Goal: Transaction & Acquisition: Book appointment/travel/reservation

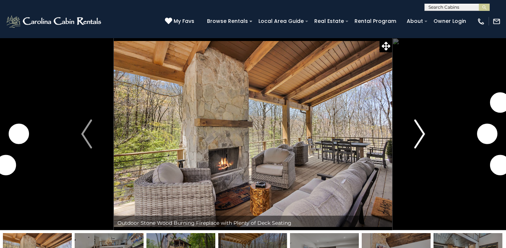
click at [422, 132] on img "Next" at bounding box center [419, 133] width 11 height 29
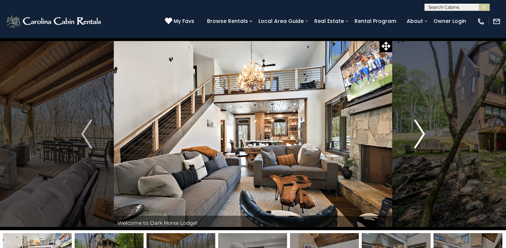
click at [422, 132] on img "Next" at bounding box center [419, 133] width 11 height 29
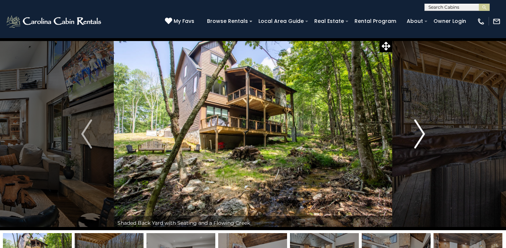
click at [422, 132] on img "Next" at bounding box center [419, 133] width 11 height 29
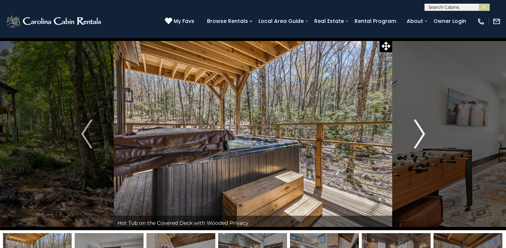
click at [422, 132] on img "Next" at bounding box center [419, 133] width 11 height 29
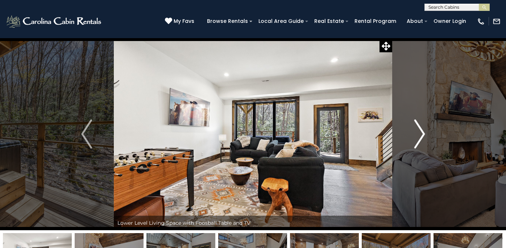
click at [422, 132] on img "Next" at bounding box center [419, 133] width 11 height 29
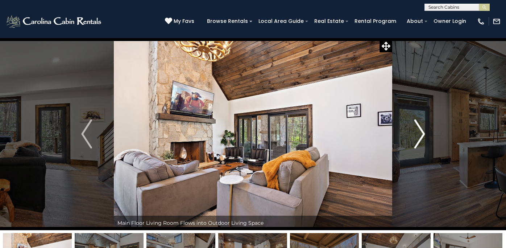
click at [422, 132] on img "Next" at bounding box center [419, 133] width 11 height 29
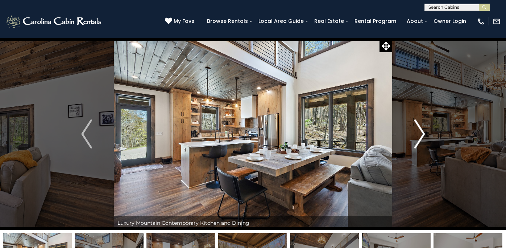
click at [422, 132] on img "Next" at bounding box center [419, 133] width 11 height 29
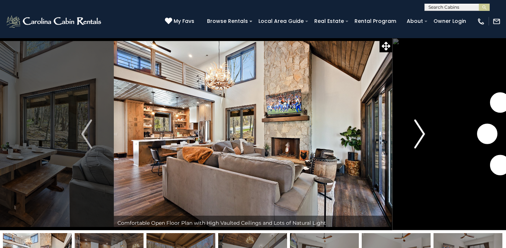
click at [422, 132] on img "Next" at bounding box center [419, 133] width 11 height 29
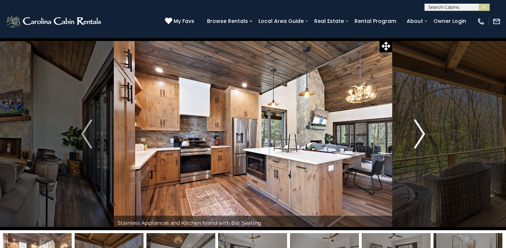
click at [422, 132] on img "Next" at bounding box center [419, 133] width 11 height 29
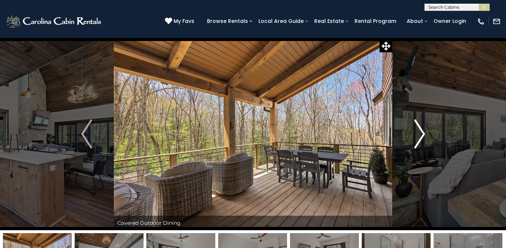
click at [422, 132] on img "Next" at bounding box center [419, 133] width 11 height 29
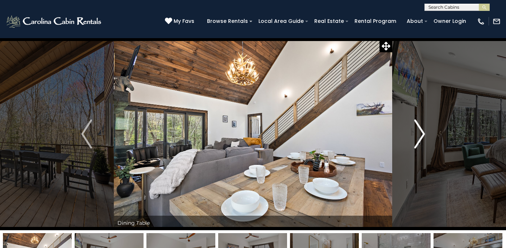
click at [422, 132] on img "Next" at bounding box center [419, 133] width 11 height 29
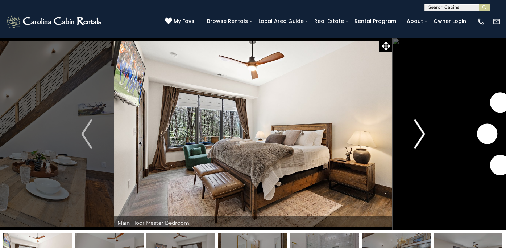
click at [422, 132] on img "Next" at bounding box center [419, 133] width 11 height 29
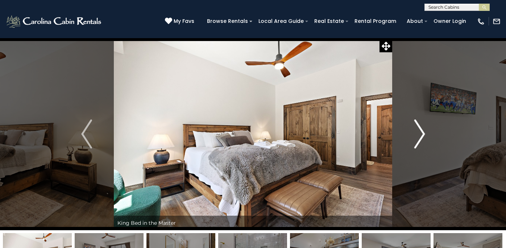
click at [422, 132] on img "Next" at bounding box center [419, 133] width 11 height 29
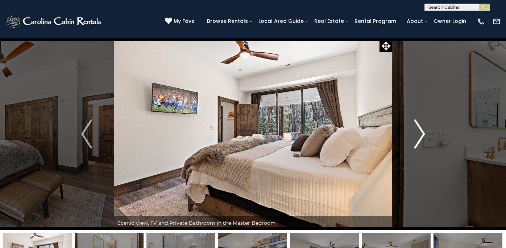
click at [422, 132] on img "Next" at bounding box center [419, 133] width 11 height 29
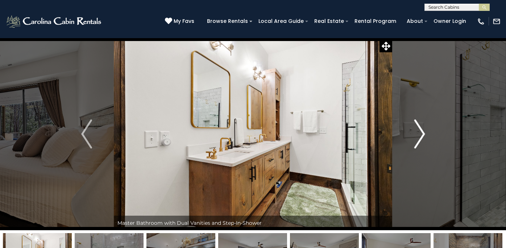
click at [422, 132] on img "Next" at bounding box center [419, 133] width 11 height 29
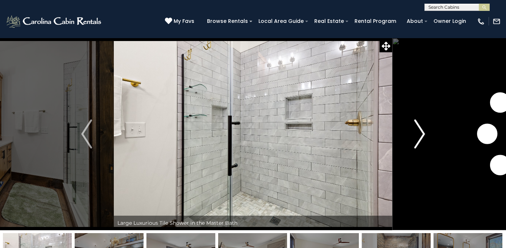
click at [422, 132] on img "Next" at bounding box center [419, 133] width 11 height 29
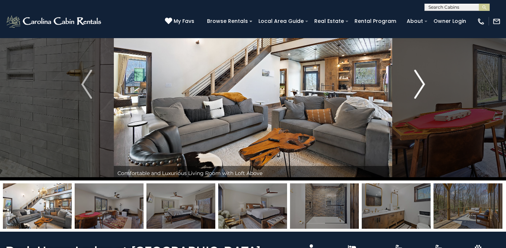
scroll to position [53, 0]
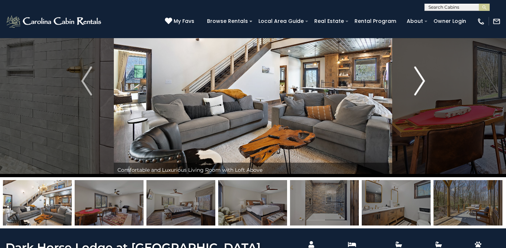
click at [417, 82] on img "Next" at bounding box center [419, 80] width 11 height 29
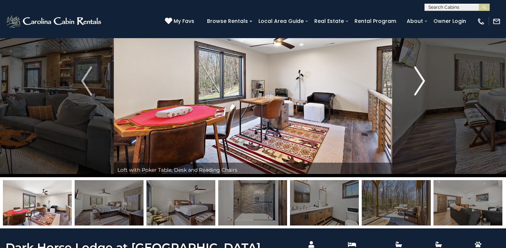
scroll to position [0, 0]
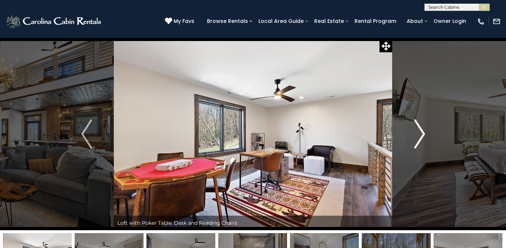
click at [415, 117] on button "Next" at bounding box center [419, 134] width 55 height 192
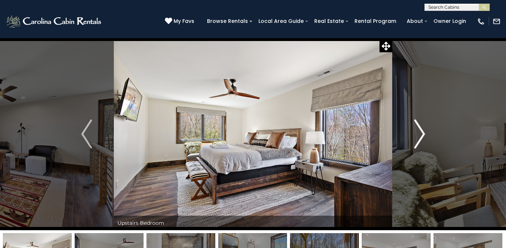
click at [415, 118] on button "Next" at bounding box center [419, 134] width 55 height 192
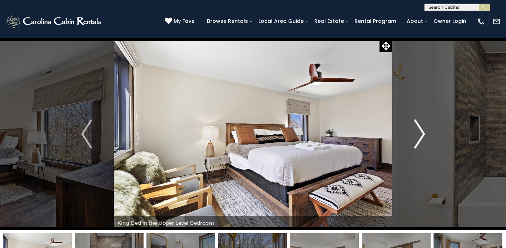
click at [415, 118] on button "Next" at bounding box center [419, 134] width 55 height 192
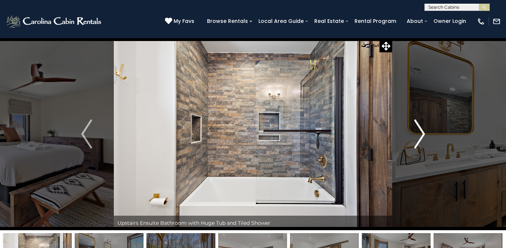
click at [415, 118] on button "Next" at bounding box center [419, 134] width 55 height 192
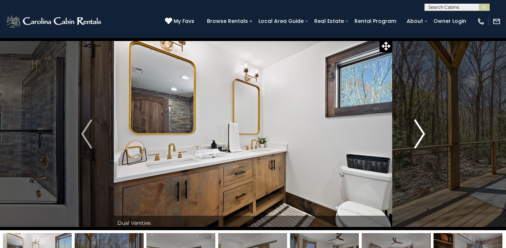
click at [415, 118] on button "Next" at bounding box center [419, 134] width 55 height 192
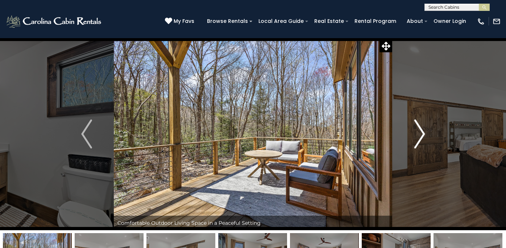
click at [415, 118] on button "Next" at bounding box center [419, 134] width 55 height 192
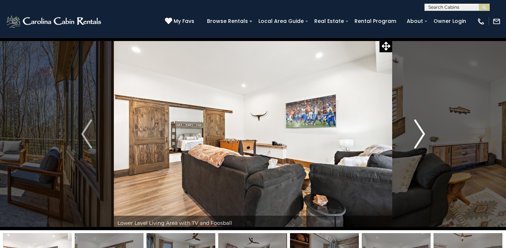
click at [415, 118] on button "Next" at bounding box center [419, 134] width 55 height 192
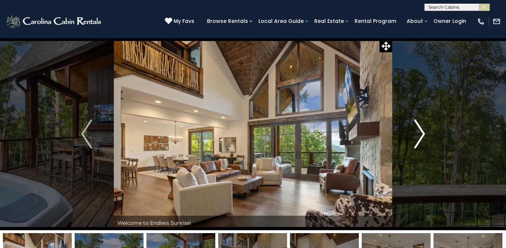
click at [419, 141] on img "Next" at bounding box center [419, 133] width 11 height 29
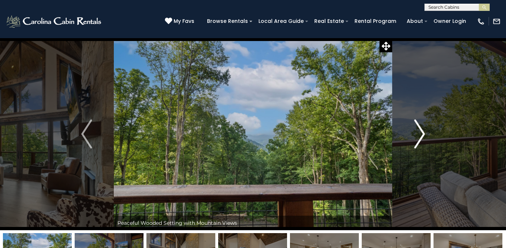
click at [419, 141] on img "Next" at bounding box center [419, 133] width 11 height 29
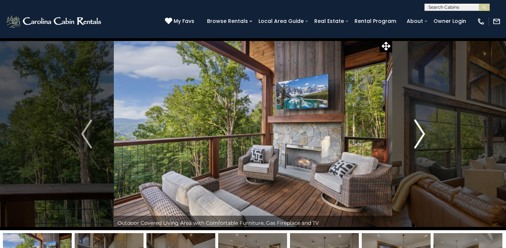
click at [419, 141] on img "Next" at bounding box center [419, 133] width 11 height 29
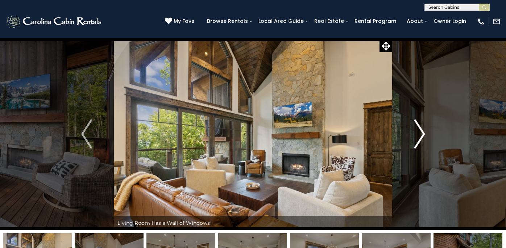
click at [419, 141] on img "Next" at bounding box center [419, 133] width 11 height 29
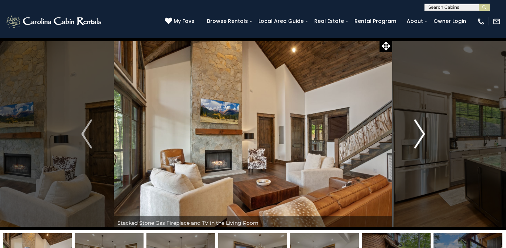
click at [419, 141] on img "Next" at bounding box center [419, 133] width 11 height 29
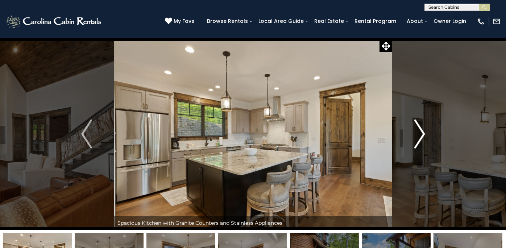
click at [419, 141] on img "Next" at bounding box center [419, 133] width 11 height 29
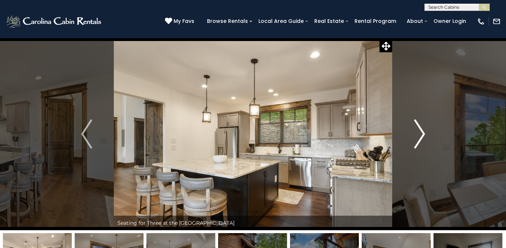
click at [419, 141] on img "Next" at bounding box center [419, 133] width 11 height 29
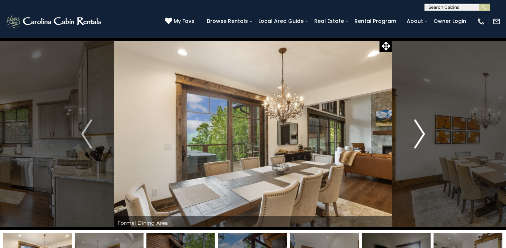
click at [419, 141] on img "Next" at bounding box center [419, 133] width 11 height 29
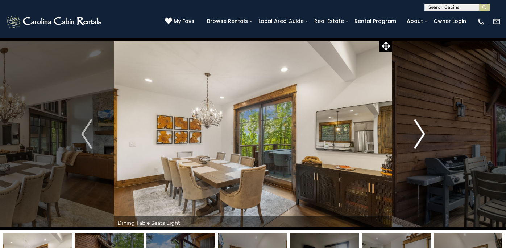
click at [419, 141] on img "Next" at bounding box center [419, 133] width 11 height 29
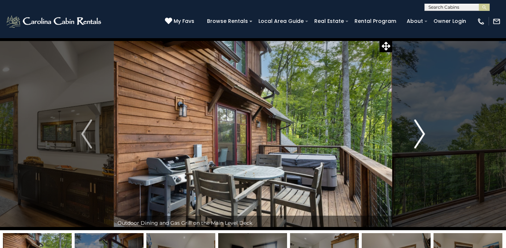
click at [419, 141] on img "Next" at bounding box center [419, 133] width 11 height 29
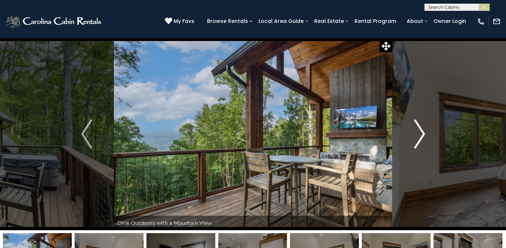
click at [419, 141] on img "Next" at bounding box center [419, 133] width 11 height 29
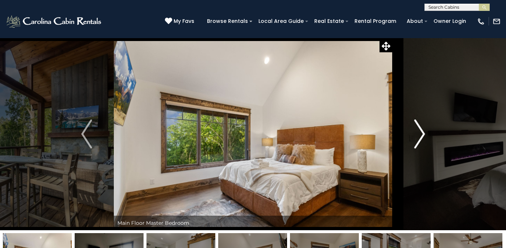
click at [419, 141] on img "Next" at bounding box center [419, 133] width 11 height 29
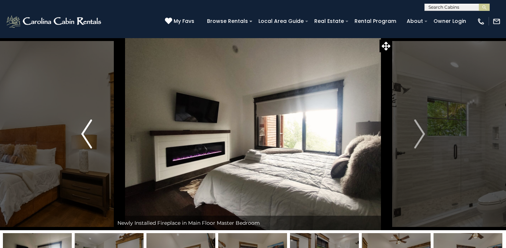
click at [88, 140] on img "Previous" at bounding box center [86, 133] width 11 height 29
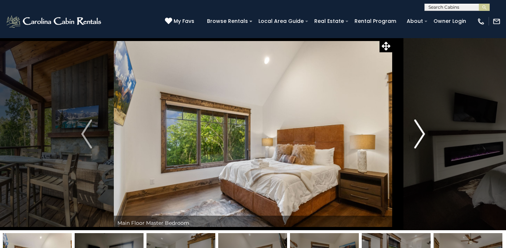
click at [427, 131] on button "Next" at bounding box center [419, 134] width 55 height 192
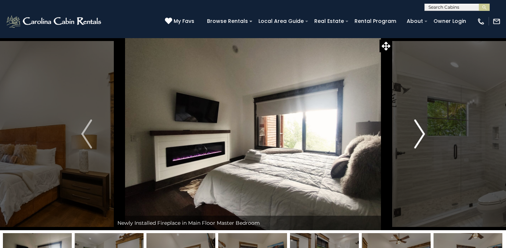
click at [427, 131] on button "Next" at bounding box center [419, 134] width 55 height 192
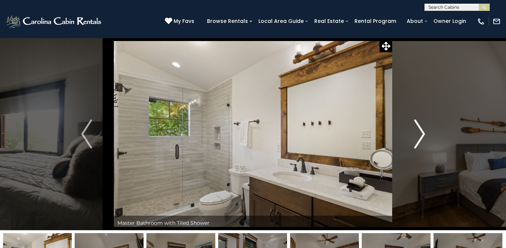
click at [427, 131] on button "Next" at bounding box center [419, 134] width 55 height 192
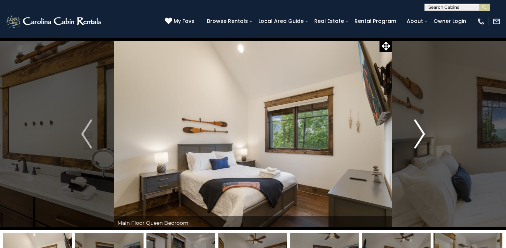
click at [427, 131] on button "Next" at bounding box center [419, 134] width 55 height 192
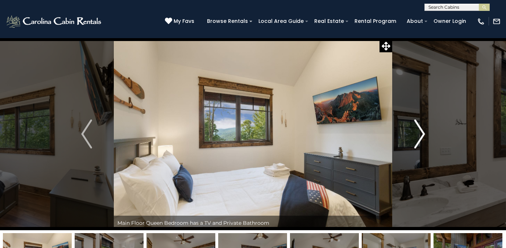
click at [427, 131] on button "Next" at bounding box center [419, 134] width 55 height 192
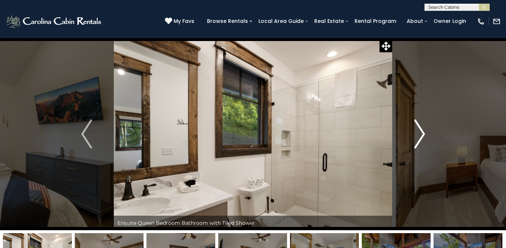
click at [427, 131] on button "Next" at bounding box center [419, 134] width 55 height 192
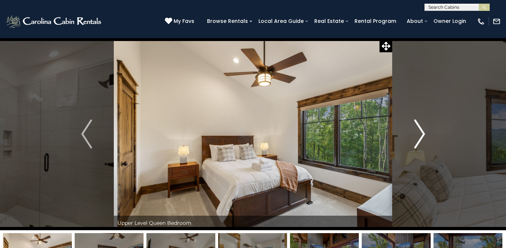
click at [427, 131] on button "Next" at bounding box center [419, 134] width 55 height 192
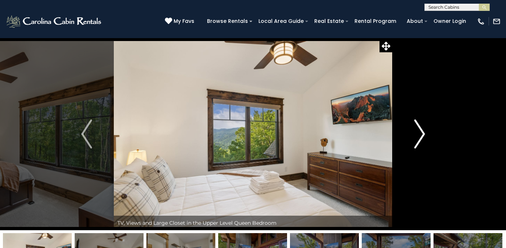
click at [427, 131] on button "Next" at bounding box center [419, 134] width 55 height 192
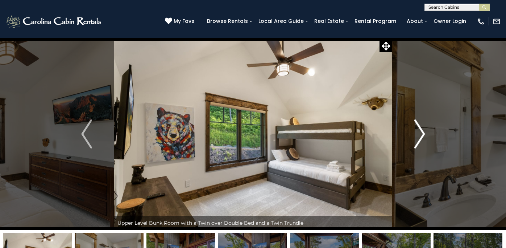
click at [427, 131] on button "Next" at bounding box center [419, 134] width 55 height 192
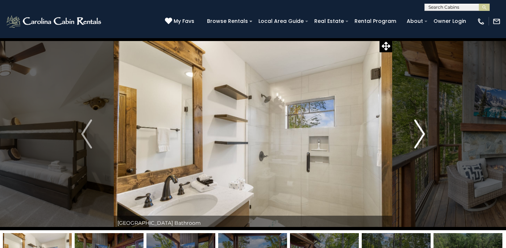
click at [427, 131] on button "Next" at bounding box center [419, 134] width 55 height 192
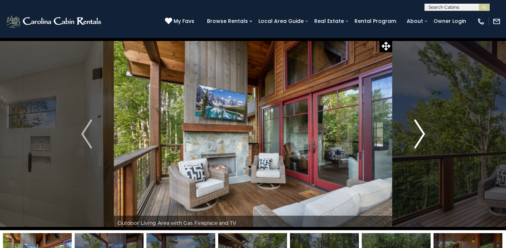
click at [427, 131] on button "Next" at bounding box center [419, 134] width 55 height 192
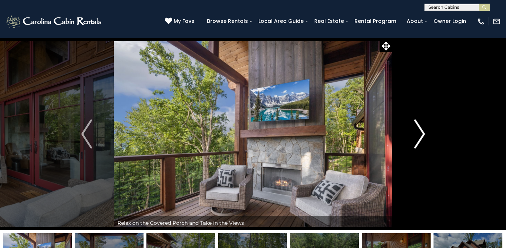
click at [427, 131] on button "Next" at bounding box center [419, 134] width 55 height 192
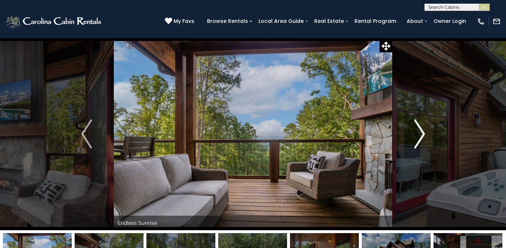
click at [427, 131] on button "Next" at bounding box center [419, 134] width 55 height 192
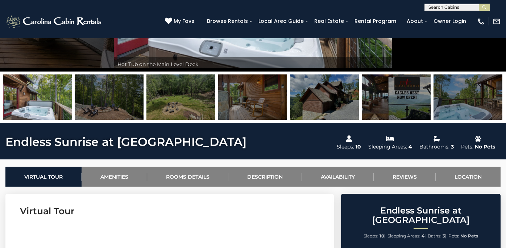
scroll to position [160, 0]
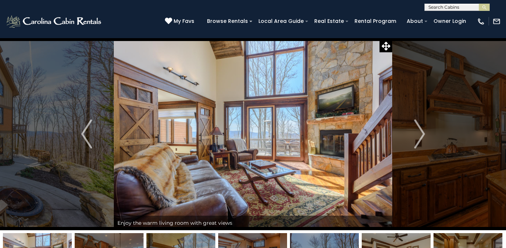
click at [419, 139] on img "Next" at bounding box center [419, 133] width 11 height 29
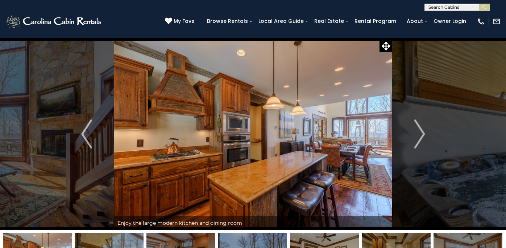
click at [419, 139] on img "Next" at bounding box center [419, 133] width 11 height 29
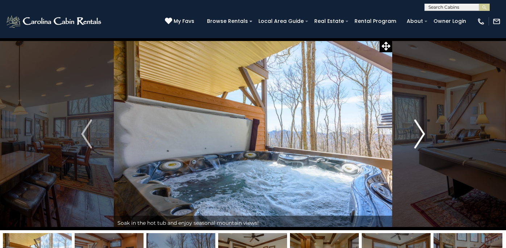
click at [419, 139] on img "Next" at bounding box center [419, 133] width 11 height 29
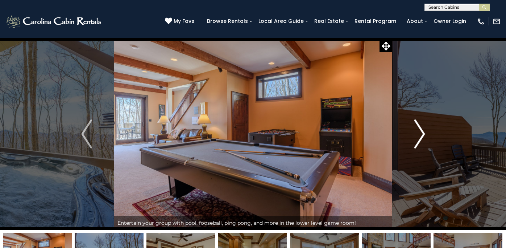
click at [419, 139] on img "Next" at bounding box center [419, 133] width 11 height 29
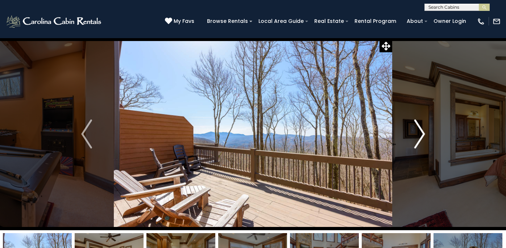
click at [419, 139] on img "Next" at bounding box center [419, 133] width 11 height 29
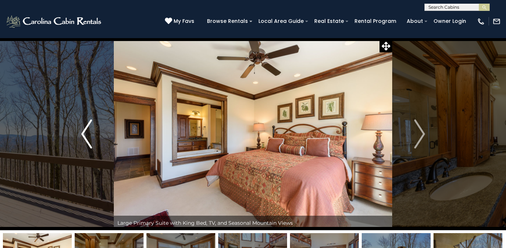
click at [85, 129] on img "Previous" at bounding box center [86, 133] width 11 height 29
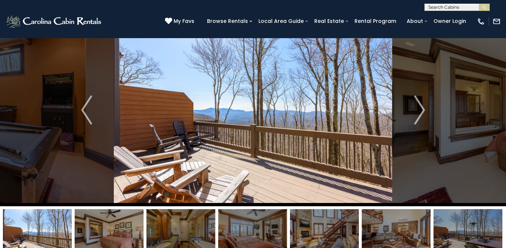
scroll to position [30, 0]
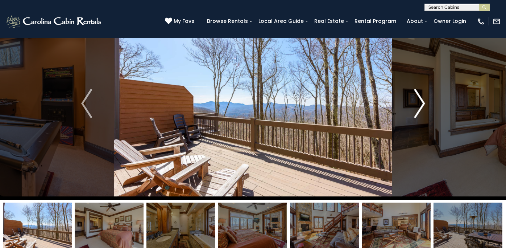
click at [424, 101] on img "Next" at bounding box center [419, 103] width 11 height 29
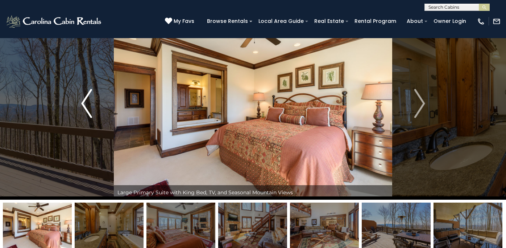
click at [80, 103] on button "Previous" at bounding box center [86, 103] width 55 height 192
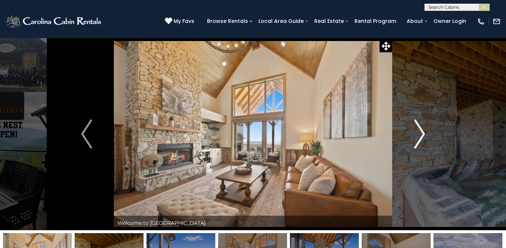
click at [424, 132] on img "Next" at bounding box center [419, 133] width 11 height 29
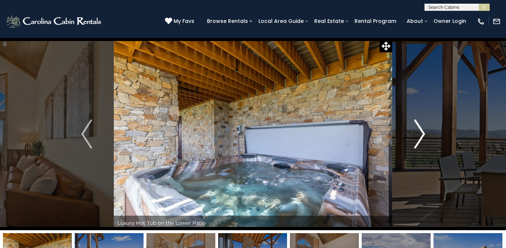
click at [424, 132] on img "Next" at bounding box center [419, 133] width 11 height 29
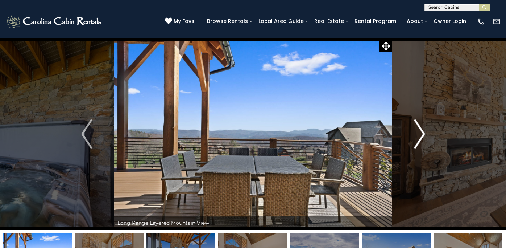
click at [424, 132] on img "Next" at bounding box center [419, 133] width 11 height 29
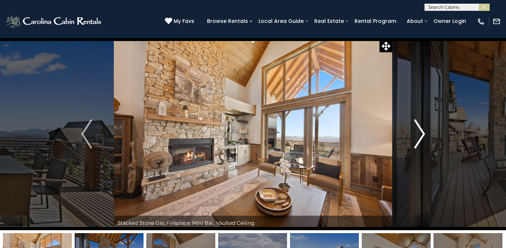
click at [424, 132] on img "Next" at bounding box center [419, 133] width 11 height 29
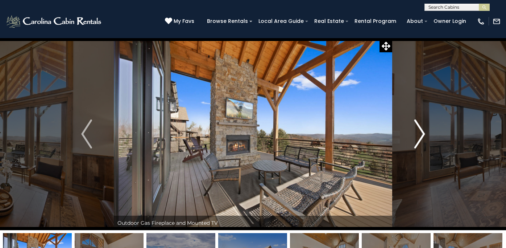
click at [424, 132] on img "Next" at bounding box center [419, 133] width 11 height 29
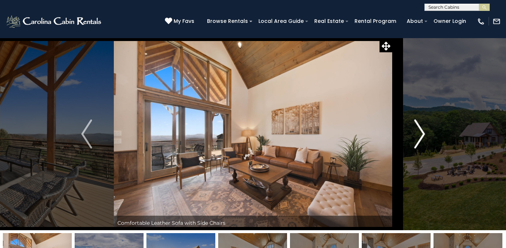
click at [424, 132] on img "Next" at bounding box center [419, 133] width 11 height 29
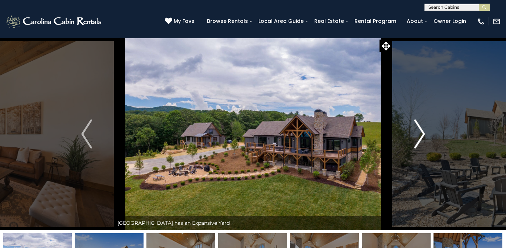
click at [424, 132] on img "Next" at bounding box center [419, 133] width 11 height 29
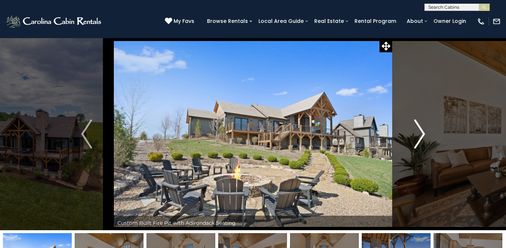
click at [424, 132] on img "Next" at bounding box center [419, 133] width 11 height 29
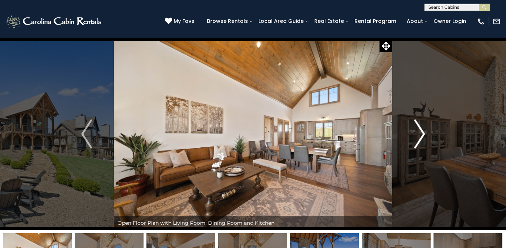
click at [424, 132] on img "Next" at bounding box center [419, 133] width 11 height 29
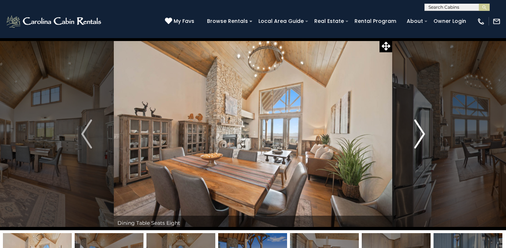
click at [424, 132] on img "Next" at bounding box center [419, 133] width 11 height 29
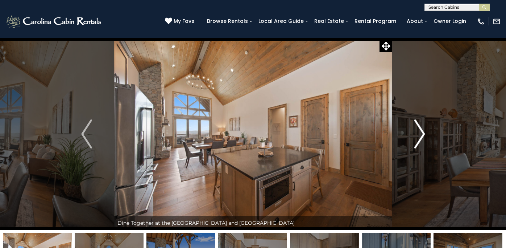
click at [424, 132] on img "Next" at bounding box center [419, 133] width 11 height 29
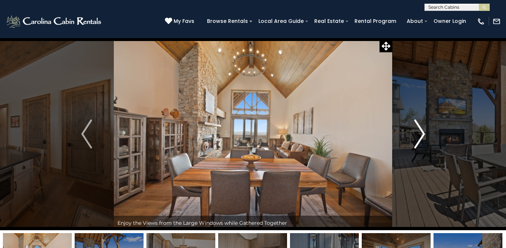
click at [424, 132] on img "Next" at bounding box center [419, 133] width 11 height 29
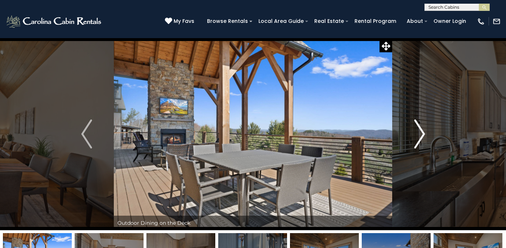
click at [424, 132] on img "Next" at bounding box center [419, 133] width 11 height 29
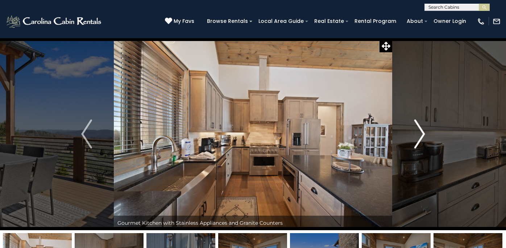
click at [424, 132] on img "Next" at bounding box center [419, 133] width 11 height 29
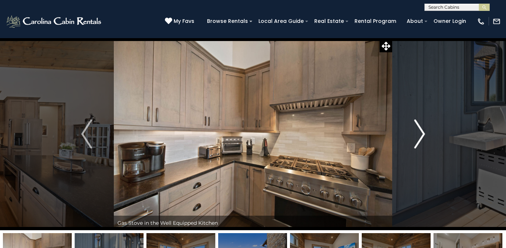
click at [424, 132] on img "Next" at bounding box center [419, 133] width 11 height 29
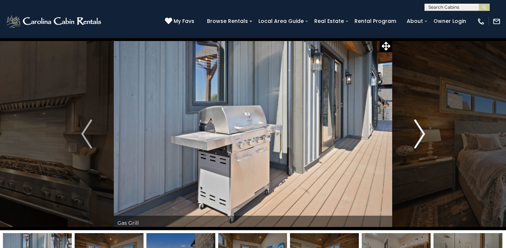
click at [424, 132] on img "Next" at bounding box center [419, 133] width 11 height 29
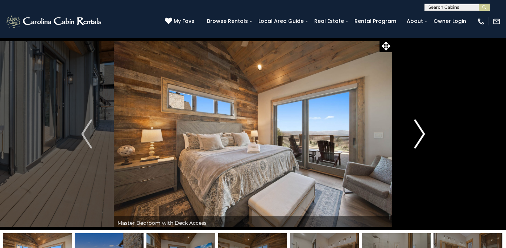
click at [424, 132] on img "Next" at bounding box center [419, 133] width 11 height 29
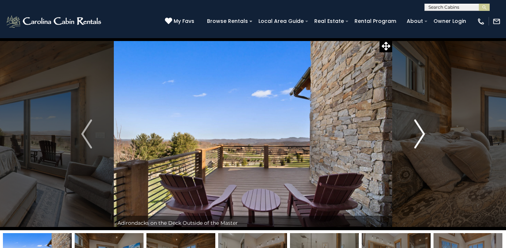
click at [424, 132] on img "Next" at bounding box center [419, 133] width 11 height 29
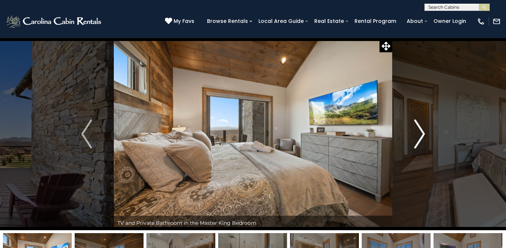
click at [424, 132] on img "Next" at bounding box center [419, 133] width 11 height 29
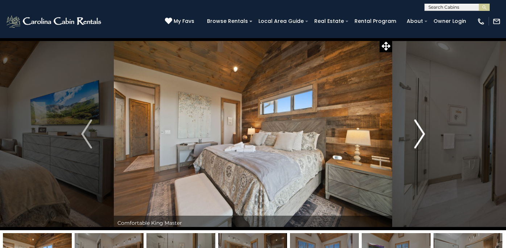
click at [424, 132] on img "Next" at bounding box center [419, 133] width 11 height 29
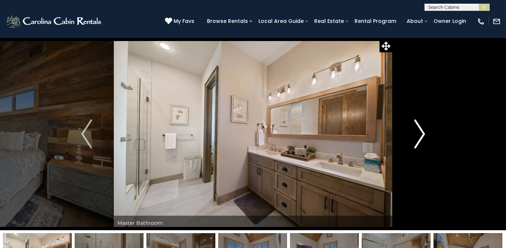
click at [424, 132] on img "Next" at bounding box center [419, 133] width 11 height 29
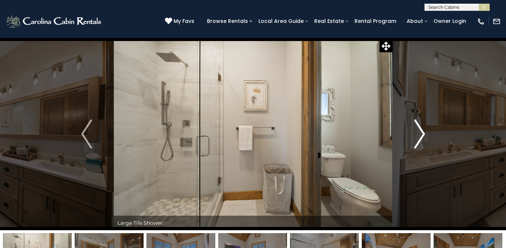
click at [424, 132] on img "Next" at bounding box center [419, 133] width 11 height 29
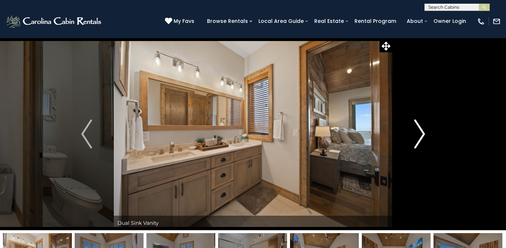
click at [424, 132] on img "Next" at bounding box center [419, 133] width 11 height 29
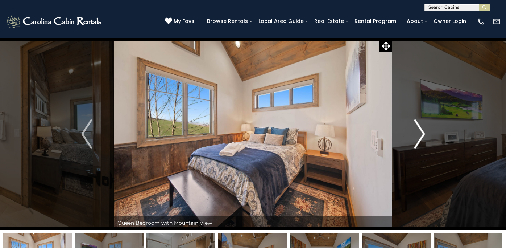
click at [424, 132] on img "Next" at bounding box center [419, 133] width 11 height 29
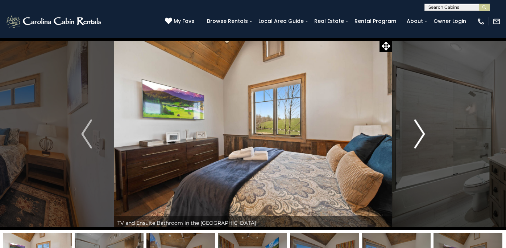
click at [424, 132] on img "Next" at bounding box center [419, 133] width 11 height 29
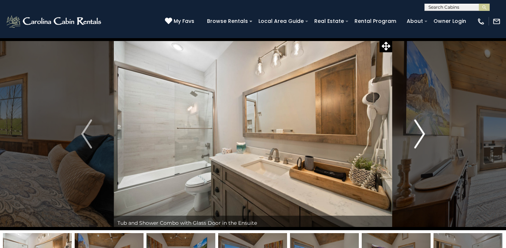
click at [424, 132] on img "Next" at bounding box center [419, 133] width 11 height 29
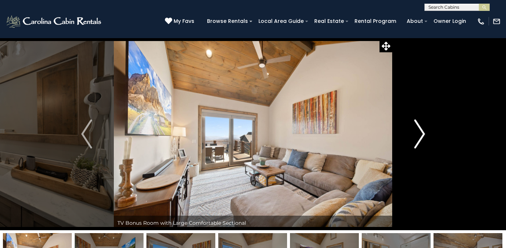
click at [424, 132] on img "Next" at bounding box center [419, 133] width 11 height 29
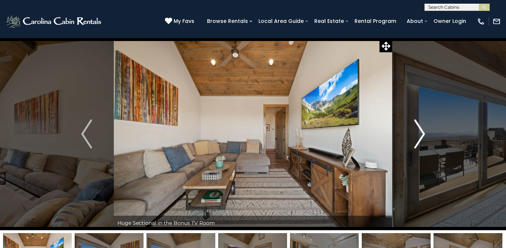
click at [424, 132] on img "Next" at bounding box center [419, 133] width 11 height 29
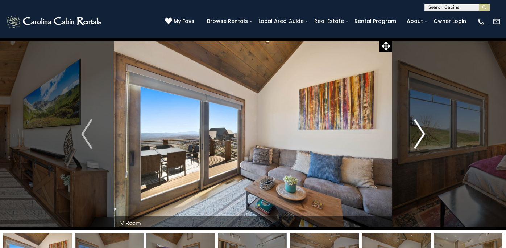
click at [424, 132] on img "Next" at bounding box center [419, 133] width 11 height 29
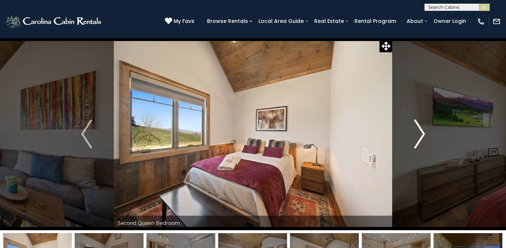
click at [424, 132] on img "Next" at bounding box center [419, 133] width 11 height 29
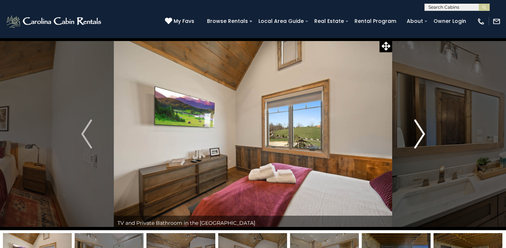
click at [424, 132] on img "Next" at bounding box center [419, 133] width 11 height 29
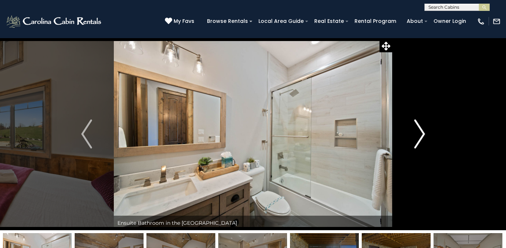
click at [424, 132] on img "Next" at bounding box center [419, 133] width 11 height 29
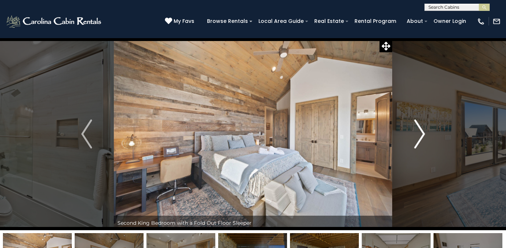
click at [424, 132] on img "Next" at bounding box center [419, 133] width 11 height 29
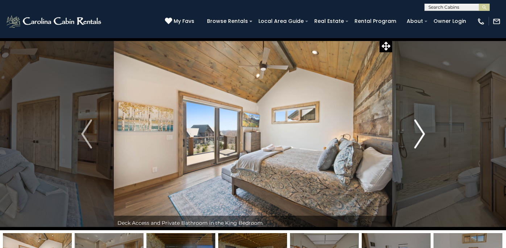
click at [424, 132] on img "Next" at bounding box center [419, 133] width 11 height 29
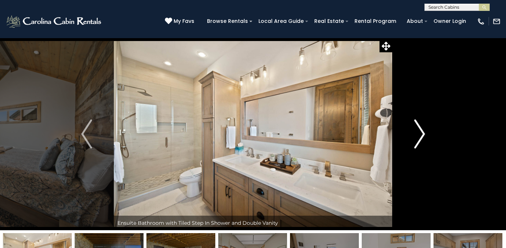
click at [424, 132] on img "Next" at bounding box center [419, 133] width 11 height 29
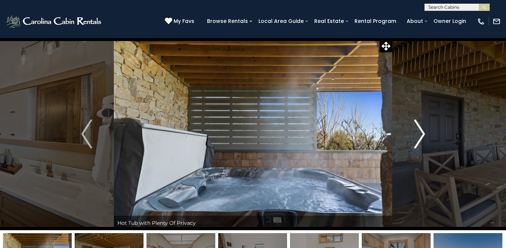
click at [424, 132] on img "Next" at bounding box center [419, 133] width 11 height 29
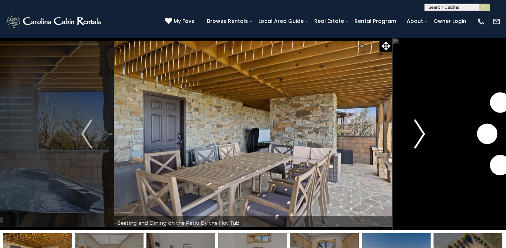
click at [424, 132] on img "Next" at bounding box center [419, 133] width 11 height 29
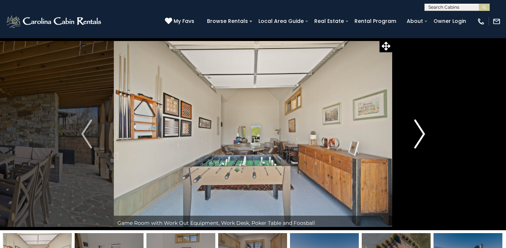
click at [424, 132] on img "Next" at bounding box center [419, 133] width 11 height 29
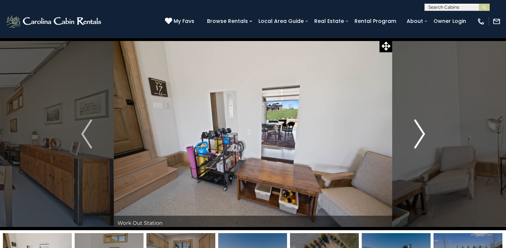
click at [424, 132] on img "Next" at bounding box center [419, 133] width 11 height 29
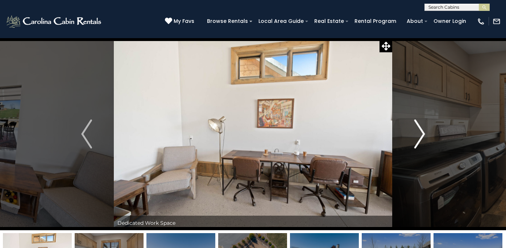
click at [424, 132] on img "Next" at bounding box center [419, 133] width 11 height 29
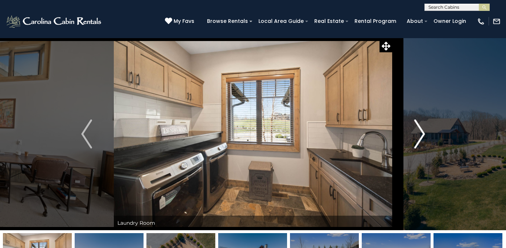
click at [424, 132] on img "Next" at bounding box center [419, 133] width 11 height 29
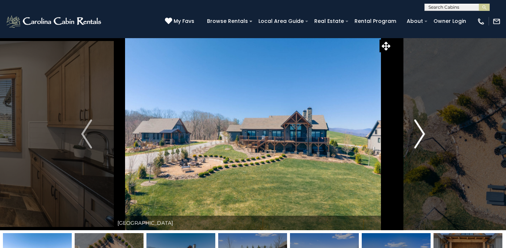
click at [424, 132] on img "Next" at bounding box center [419, 133] width 11 height 29
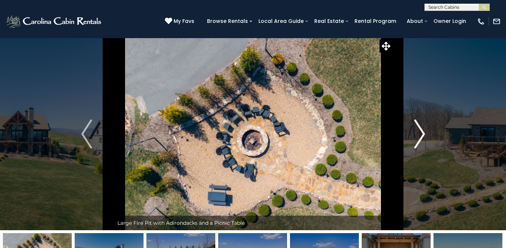
click at [424, 132] on img "Next" at bounding box center [419, 133] width 11 height 29
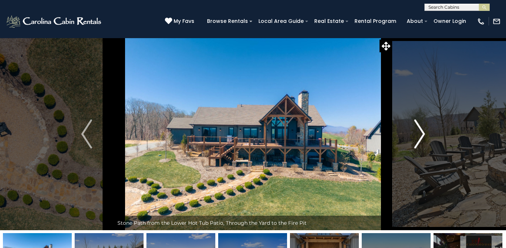
click at [424, 132] on img "Next" at bounding box center [419, 133] width 11 height 29
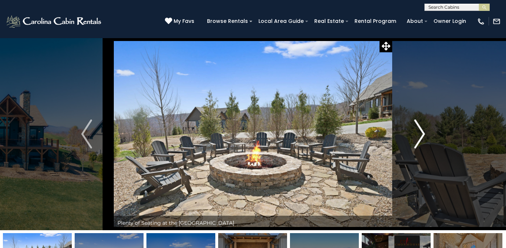
click at [424, 132] on img "Next" at bounding box center [419, 133] width 11 height 29
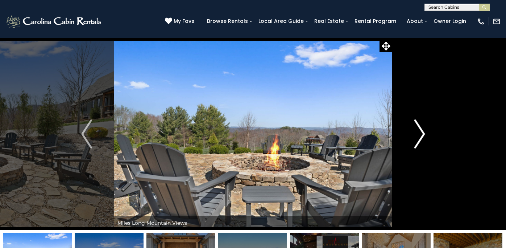
click at [424, 132] on img "Next" at bounding box center [419, 133] width 11 height 29
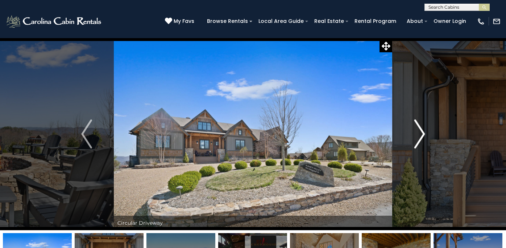
click at [424, 132] on img "Next" at bounding box center [419, 133] width 11 height 29
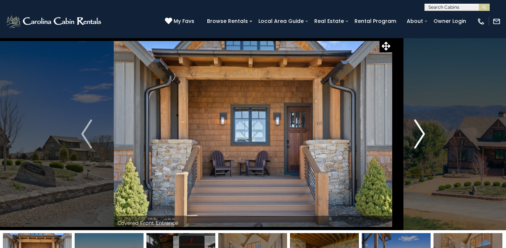
click at [424, 132] on img "Next" at bounding box center [419, 133] width 11 height 29
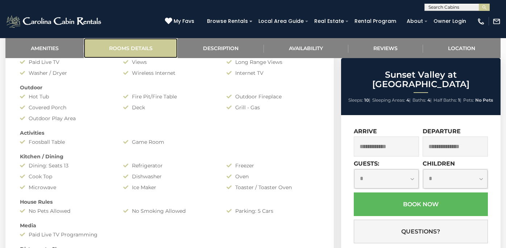
click at [139, 51] on link "Rooms Details" at bounding box center [131, 48] width 94 height 20
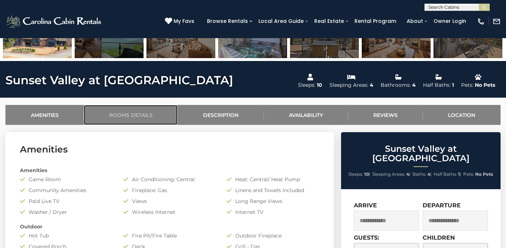
scroll to position [222, 0]
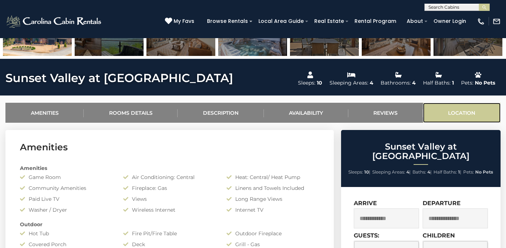
click at [477, 109] on link "Location" at bounding box center [462, 113] width 78 height 20
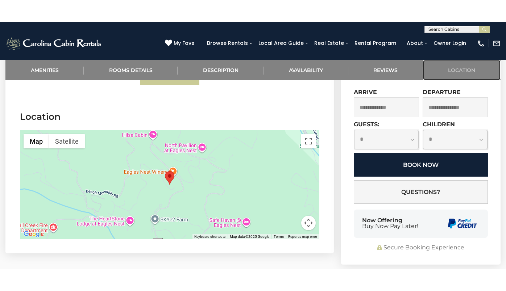
scroll to position [1546, 0]
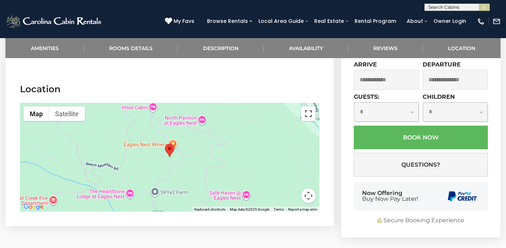
click at [309, 106] on button "Toggle fullscreen view" at bounding box center [308, 113] width 14 height 14
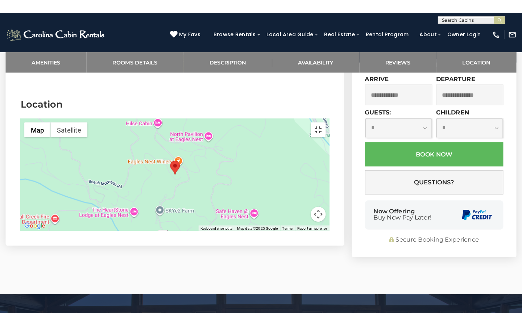
scroll to position [1536, 0]
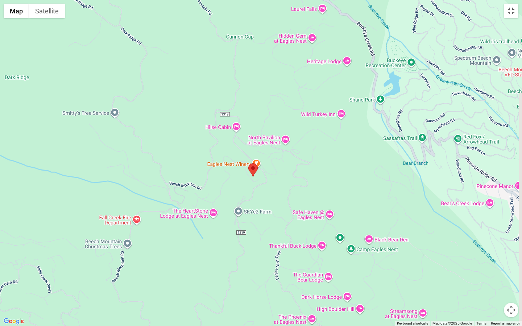
drag, startPoint x: 270, startPoint y: 170, endPoint x: 261, endPoint y: 184, distance: 16.6
click at [262, 184] on div at bounding box center [261, 163] width 522 height 326
click at [41, 13] on button "Satellite" at bounding box center [47, 11] width 36 height 14
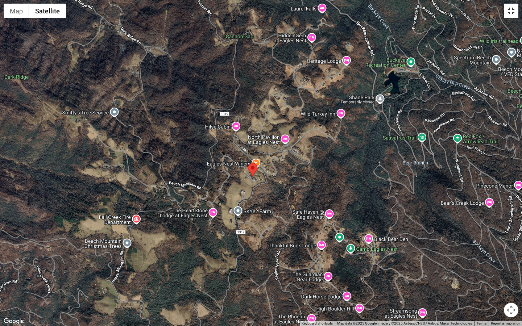
click at [506, 10] on button "Toggle fullscreen view" at bounding box center [511, 11] width 14 height 14
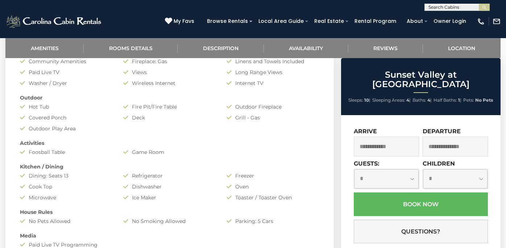
scroll to position [350, 0]
click at [397, 137] on input "text" at bounding box center [386, 146] width 65 height 20
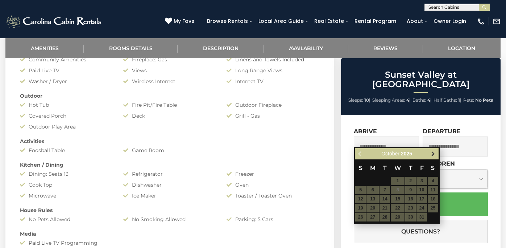
click at [429, 154] on link "Next" at bounding box center [433, 153] width 9 height 9
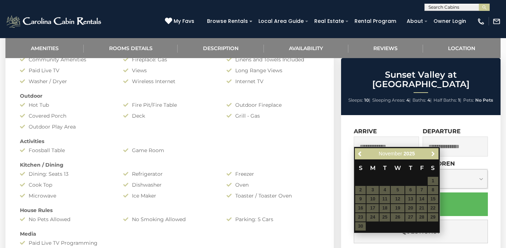
click at [429, 154] on link "Next" at bounding box center [433, 153] width 9 height 9
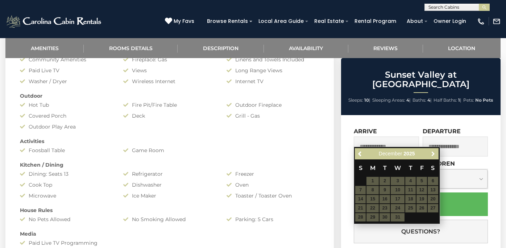
click at [429, 154] on link "Next" at bounding box center [433, 153] width 9 height 9
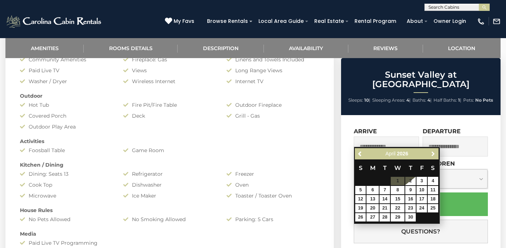
click at [429, 154] on link "Next" at bounding box center [433, 153] width 9 height 9
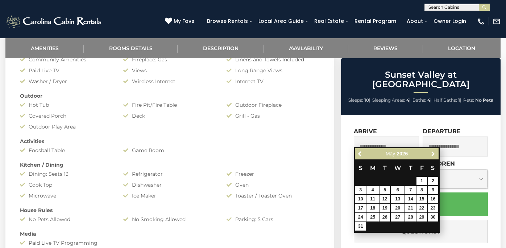
click at [429, 154] on link "Next" at bounding box center [433, 153] width 9 height 9
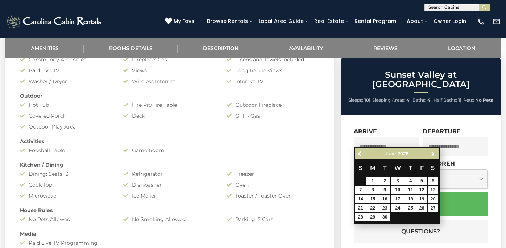
click at [429, 154] on link "Next" at bounding box center [433, 153] width 9 height 9
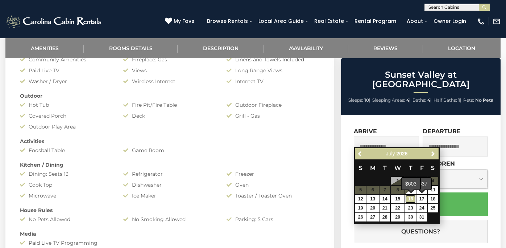
click at [413, 199] on link "16" at bounding box center [410, 199] width 11 height 8
type input "**********"
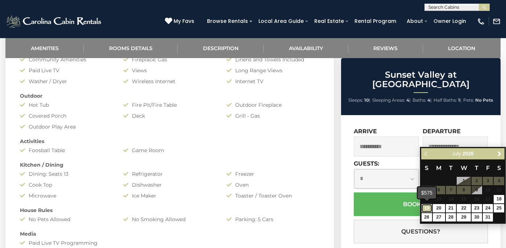
click at [427, 208] on link "19" at bounding box center [426, 208] width 11 height 8
type input "**********"
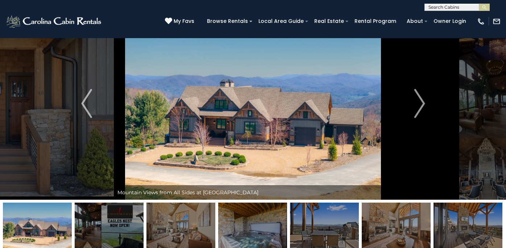
scroll to position [0, 0]
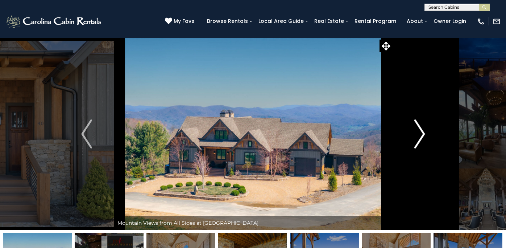
click at [420, 138] on img "Next" at bounding box center [419, 133] width 11 height 29
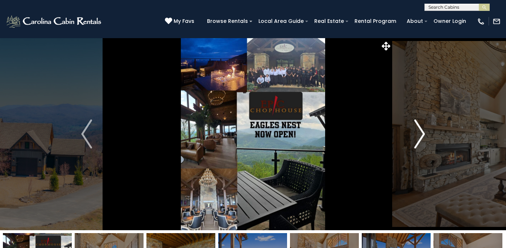
click at [420, 138] on img "Next" at bounding box center [419, 133] width 11 height 29
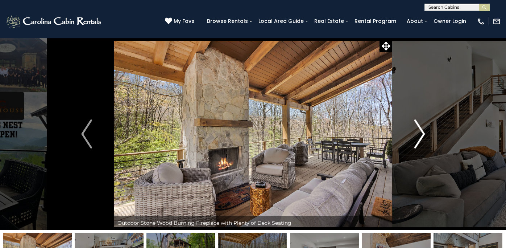
click at [421, 130] on img "Next" at bounding box center [419, 133] width 11 height 29
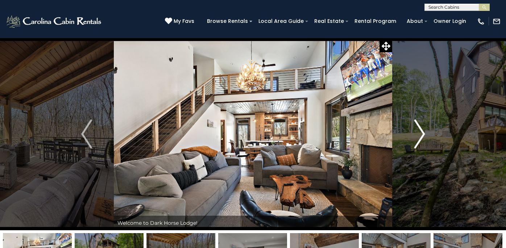
click at [421, 130] on img "Next" at bounding box center [419, 133] width 11 height 29
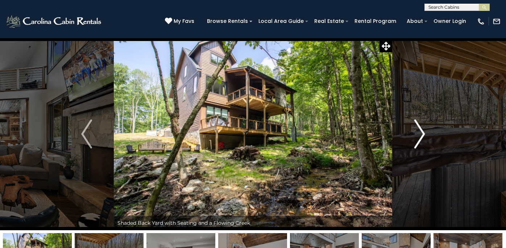
click at [421, 130] on img "Next" at bounding box center [419, 133] width 11 height 29
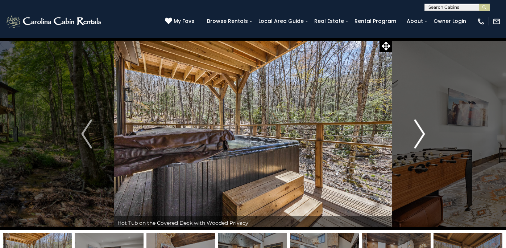
click at [421, 130] on img "Next" at bounding box center [419, 133] width 11 height 29
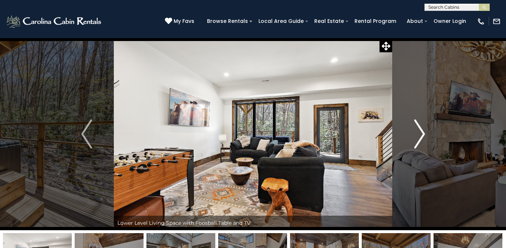
click at [421, 130] on img "Next" at bounding box center [419, 133] width 11 height 29
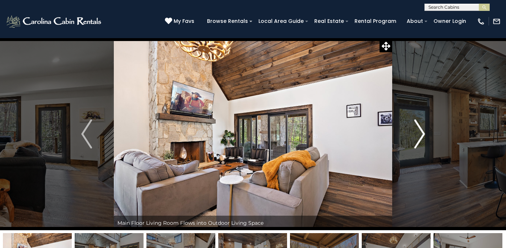
click at [421, 130] on img "Next" at bounding box center [419, 133] width 11 height 29
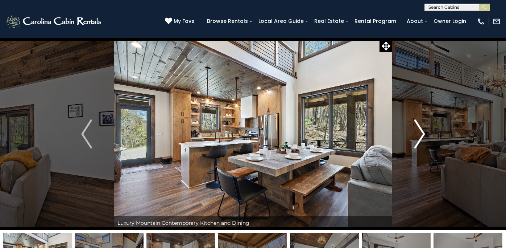
click at [421, 130] on img "Next" at bounding box center [419, 133] width 11 height 29
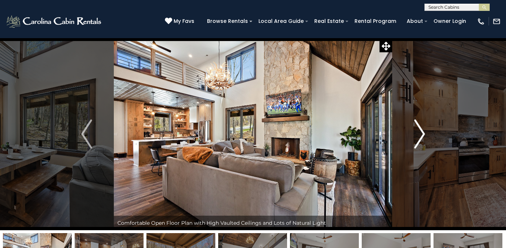
click at [421, 130] on img "Next" at bounding box center [419, 133] width 11 height 29
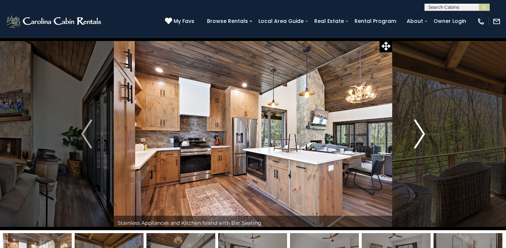
click at [421, 130] on img "Next" at bounding box center [419, 133] width 11 height 29
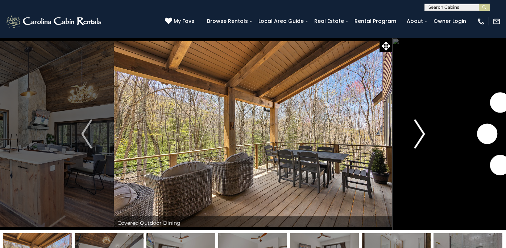
click at [421, 130] on img "Next" at bounding box center [419, 133] width 11 height 29
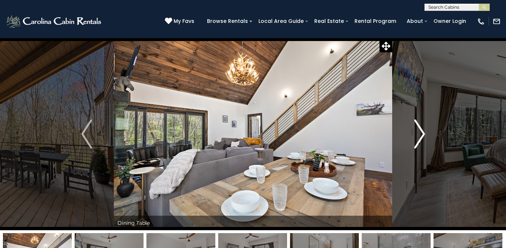
click at [421, 130] on img "Next" at bounding box center [419, 133] width 11 height 29
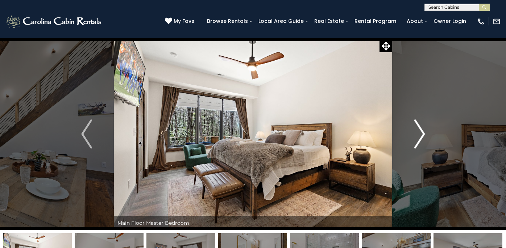
click at [421, 130] on img "Next" at bounding box center [419, 133] width 11 height 29
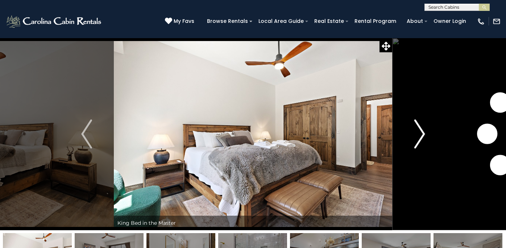
click at [421, 130] on img "Next" at bounding box center [419, 133] width 11 height 29
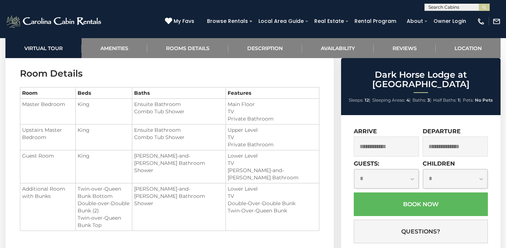
scroll to position [841, 0]
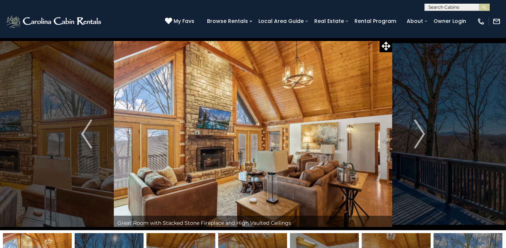
click at [417, 137] on img "Next" at bounding box center [419, 133] width 11 height 29
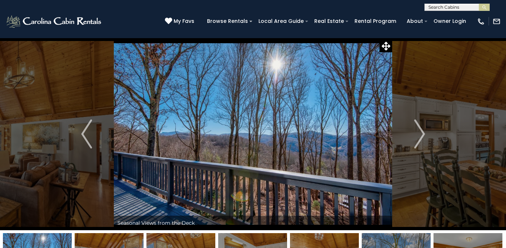
click at [417, 137] on img "Next" at bounding box center [419, 133] width 11 height 29
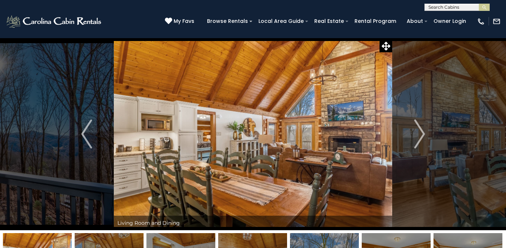
click at [417, 137] on img "Next" at bounding box center [419, 133] width 11 height 29
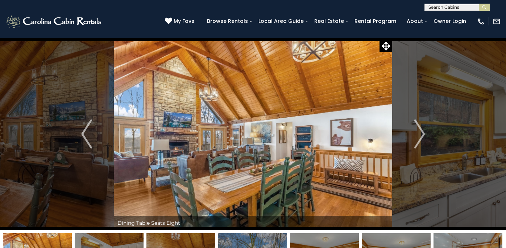
click at [417, 137] on img "Next" at bounding box center [419, 133] width 11 height 29
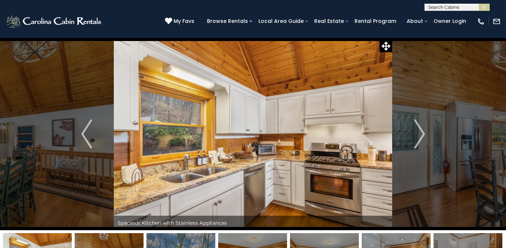
click at [417, 137] on img "Next" at bounding box center [419, 133] width 11 height 29
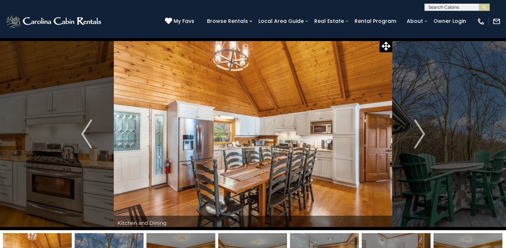
click at [417, 137] on img "Next" at bounding box center [419, 133] width 11 height 29
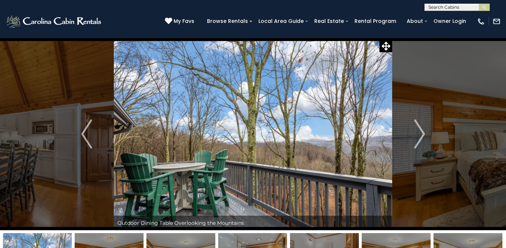
click at [417, 137] on img "Next" at bounding box center [419, 133] width 11 height 29
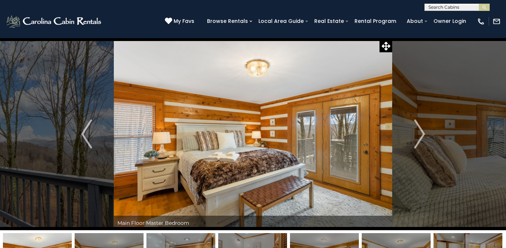
click at [417, 137] on img "Next" at bounding box center [419, 133] width 11 height 29
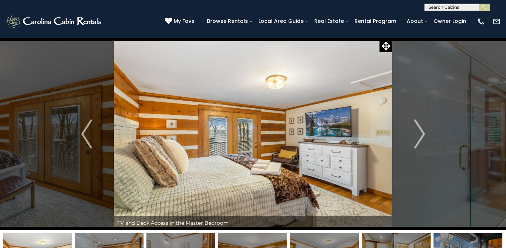
click at [417, 137] on img "Next" at bounding box center [419, 133] width 11 height 29
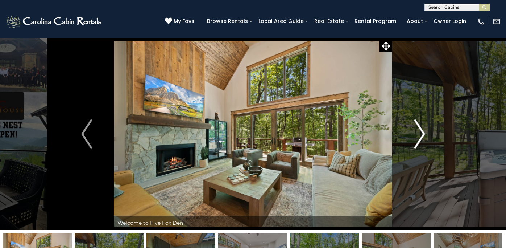
click at [423, 134] on img "Next" at bounding box center [419, 133] width 11 height 29
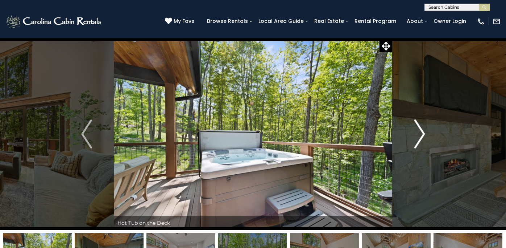
click at [423, 134] on img "Next" at bounding box center [419, 133] width 11 height 29
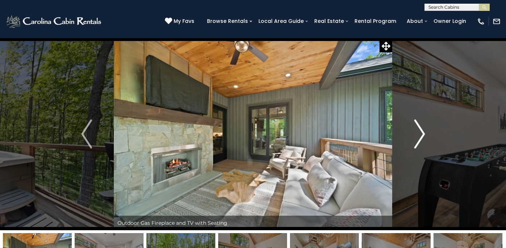
click at [423, 134] on img "Next" at bounding box center [419, 133] width 11 height 29
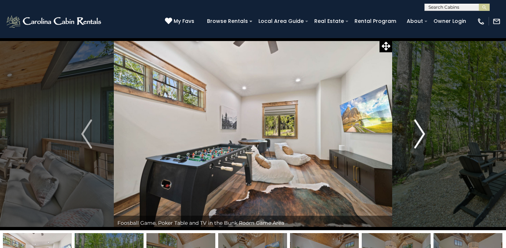
click at [423, 134] on img "Next" at bounding box center [419, 133] width 11 height 29
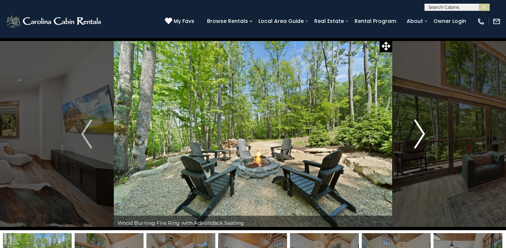
click at [423, 134] on img "Next" at bounding box center [419, 133] width 11 height 29
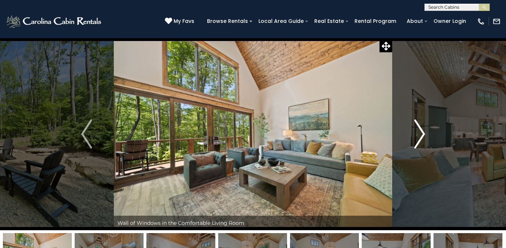
click at [423, 134] on img "Next" at bounding box center [419, 133] width 11 height 29
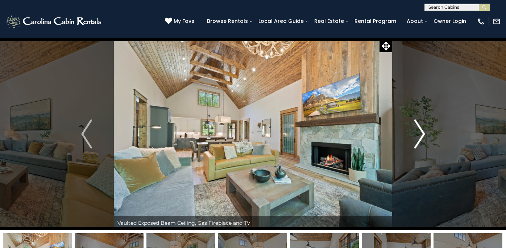
click at [423, 134] on img "Next" at bounding box center [419, 133] width 11 height 29
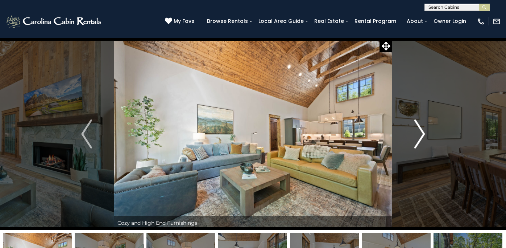
click at [423, 134] on img "Next" at bounding box center [419, 133] width 11 height 29
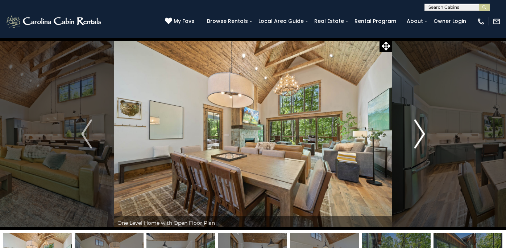
click at [423, 134] on img "Next" at bounding box center [419, 133] width 11 height 29
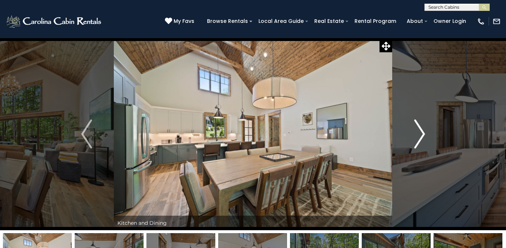
click at [423, 134] on img "Next" at bounding box center [419, 133] width 11 height 29
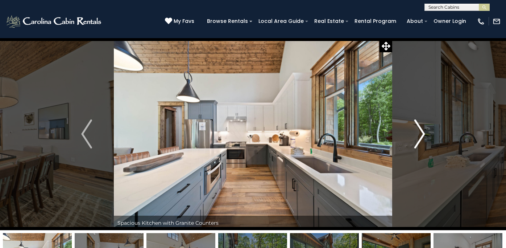
click at [423, 134] on img "Next" at bounding box center [419, 133] width 11 height 29
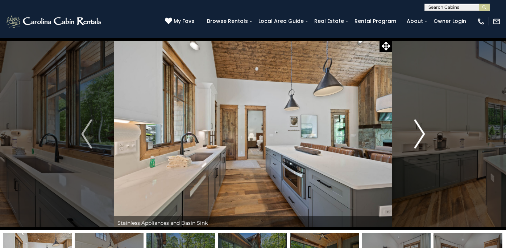
click at [423, 134] on img "Next" at bounding box center [419, 133] width 11 height 29
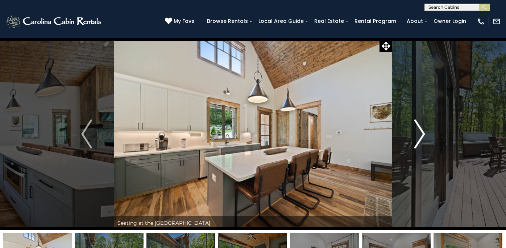
click at [423, 134] on img "Next" at bounding box center [419, 133] width 11 height 29
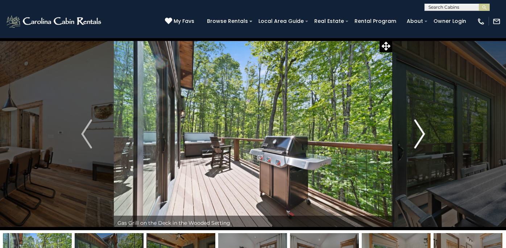
click at [423, 134] on img "Next" at bounding box center [419, 133] width 11 height 29
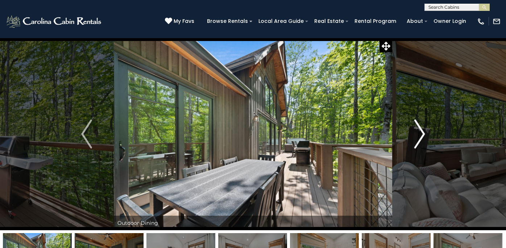
click at [423, 134] on img "Next" at bounding box center [419, 133] width 11 height 29
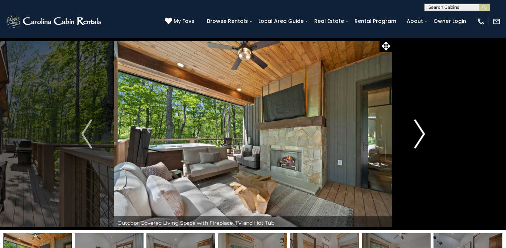
click at [423, 134] on img "Next" at bounding box center [419, 133] width 11 height 29
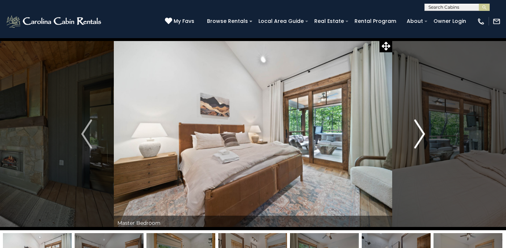
click at [423, 134] on img "Next" at bounding box center [419, 133] width 11 height 29
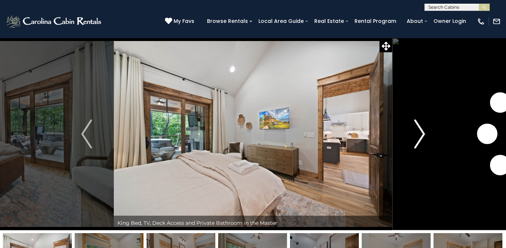
click at [423, 134] on img "Next" at bounding box center [419, 133] width 11 height 29
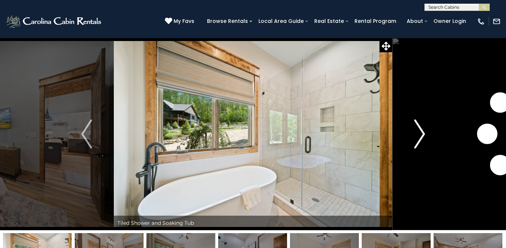
click at [423, 134] on img "Next" at bounding box center [419, 133] width 11 height 29
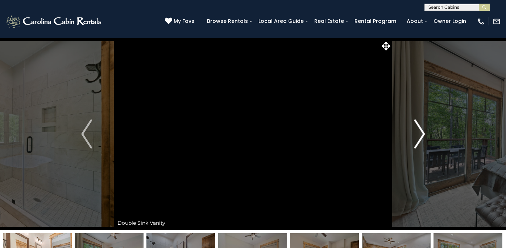
scroll to position [70, 0]
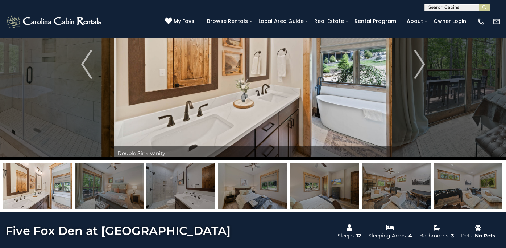
click at [471, 181] on img at bounding box center [467, 185] width 69 height 45
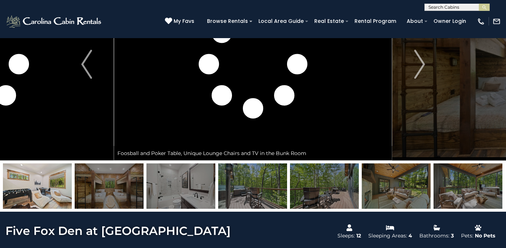
click at [252, 184] on img at bounding box center [252, 185] width 69 height 45
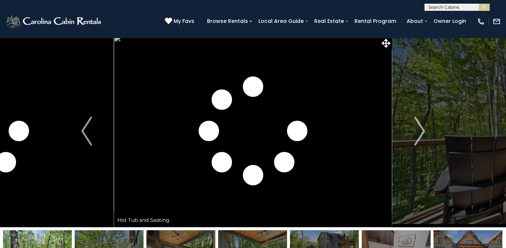
scroll to position [0, 0]
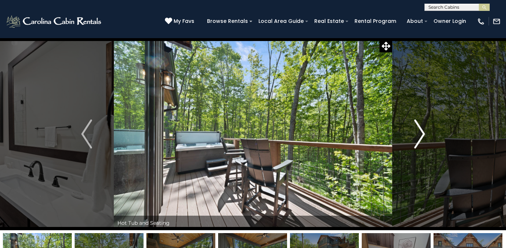
click at [421, 135] on img "Next" at bounding box center [419, 133] width 11 height 29
